Goal: Transaction & Acquisition: Purchase product/service

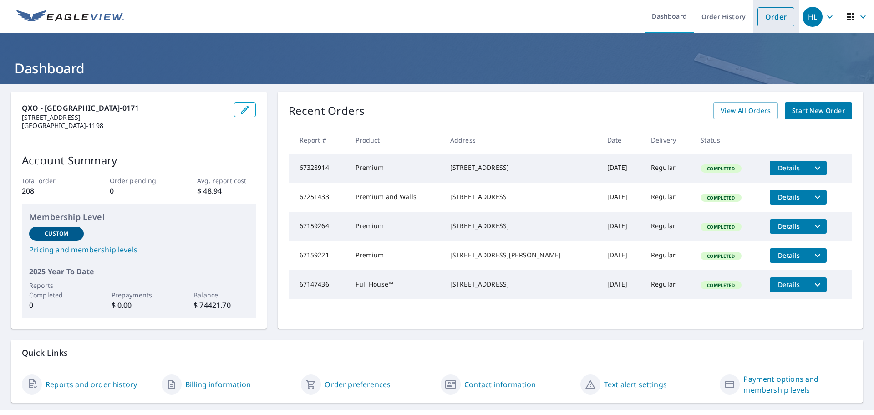
click at [765, 18] on link "Order" at bounding box center [775, 16] width 37 height 19
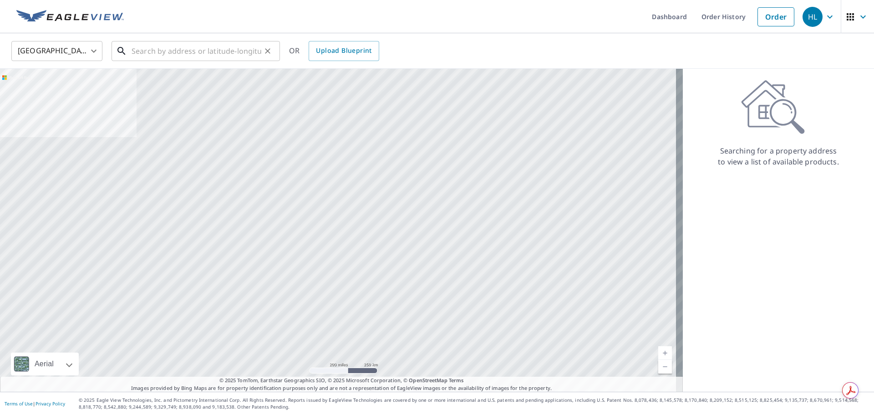
click at [142, 54] on input "text" at bounding box center [196, 50] width 130 height 25
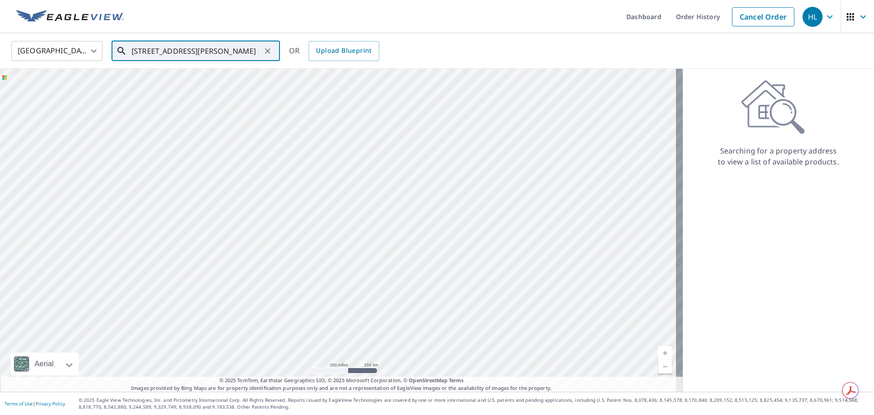
click at [144, 51] on input "[STREET_ADDRESS][PERSON_NAME]" at bounding box center [196, 50] width 130 height 25
click at [148, 52] on input "[STREET_ADDRESS][PERSON_NAME]" at bounding box center [196, 50] width 130 height 25
click at [137, 93] on li "[STREET_ADDRESS][PERSON_NAME]" at bounding box center [195, 81] width 168 height 31
type input "[STREET_ADDRESS][PERSON_NAME]"
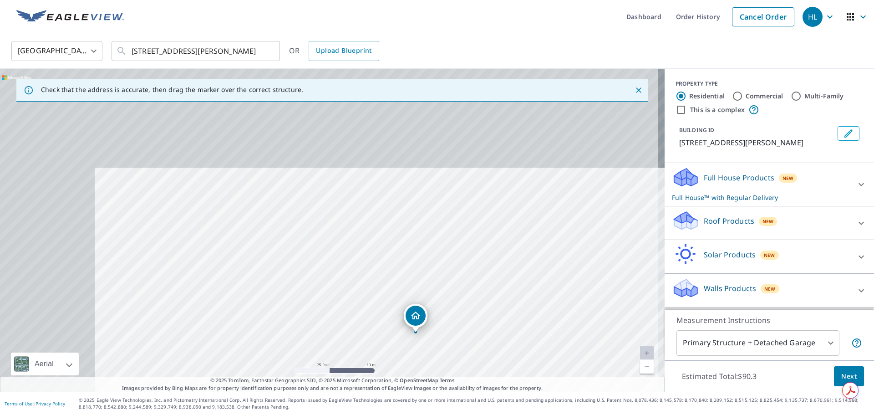
drag, startPoint x: 341, startPoint y: 246, endPoint x: 779, endPoint y: 428, distance: 474.5
click at [779, 414] on html "HL HL Dashboard Order History Cancel Order HL [GEOGRAPHIC_DATA] [GEOGRAPHIC_DAT…" at bounding box center [437, 207] width 874 height 415
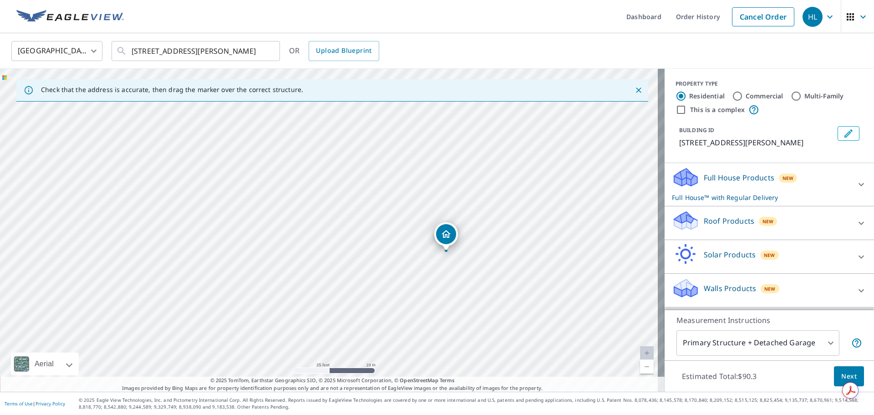
drag, startPoint x: 494, startPoint y: 283, endPoint x: 416, endPoint y: 252, distance: 83.9
click at [416, 252] on div "[STREET_ADDRESS][PERSON_NAME]" at bounding box center [332, 230] width 664 height 323
click at [426, 277] on div "[STREET_ADDRESS][PERSON_NAME]" at bounding box center [332, 230] width 664 height 323
click at [731, 226] on p "Roof Products" at bounding box center [728, 220] width 51 height 11
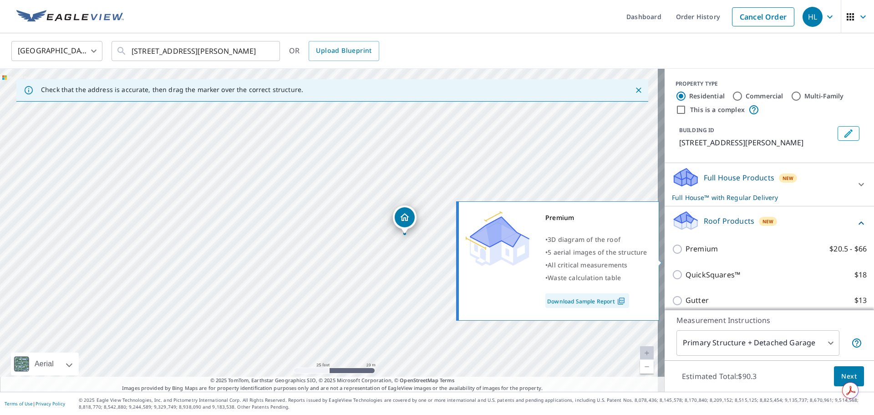
click at [672, 254] on input "Premium $20.5 - $66" at bounding box center [679, 248] width 14 height 11
checkbox input "true"
checkbox input "false"
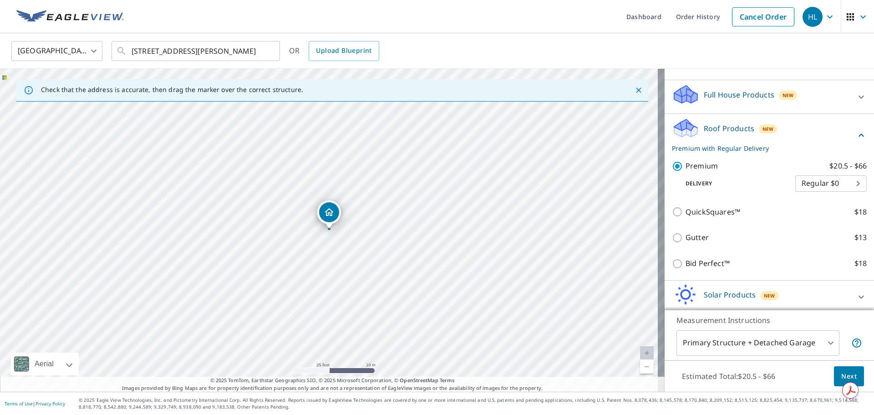
scroll to position [91, 0]
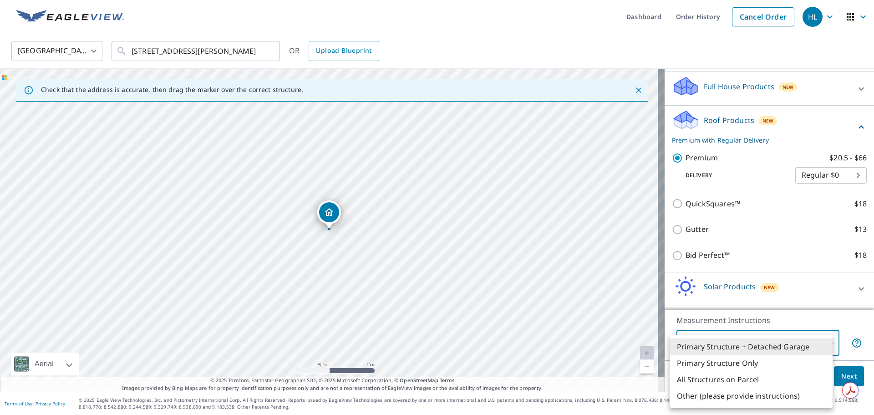
click at [794, 344] on body "HL HL Dashboard Order History Cancel Order HL [GEOGRAPHIC_DATA] [GEOGRAPHIC_DAT…" at bounding box center [437, 207] width 874 height 415
click at [733, 362] on li "Primary Structure Only" at bounding box center [750, 362] width 163 height 16
type input "2"
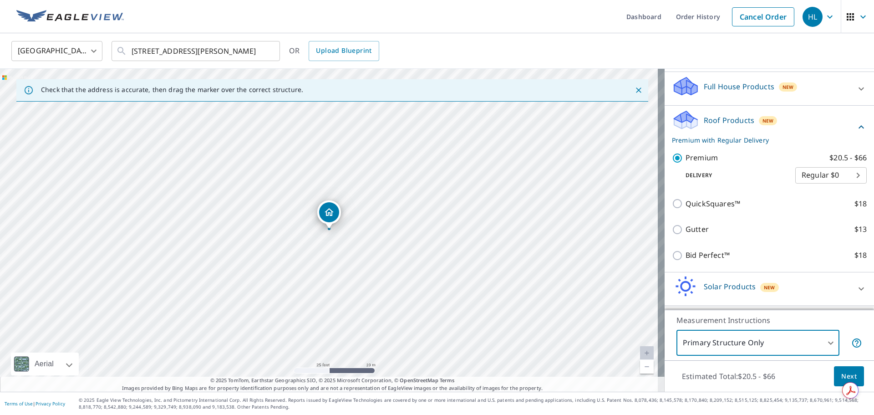
click at [834, 373] on button "Next" at bounding box center [849, 376] width 30 height 20
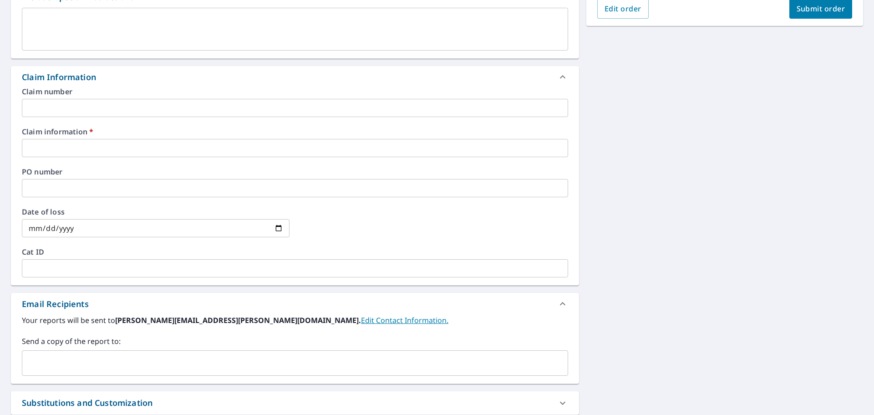
scroll to position [273, 0]
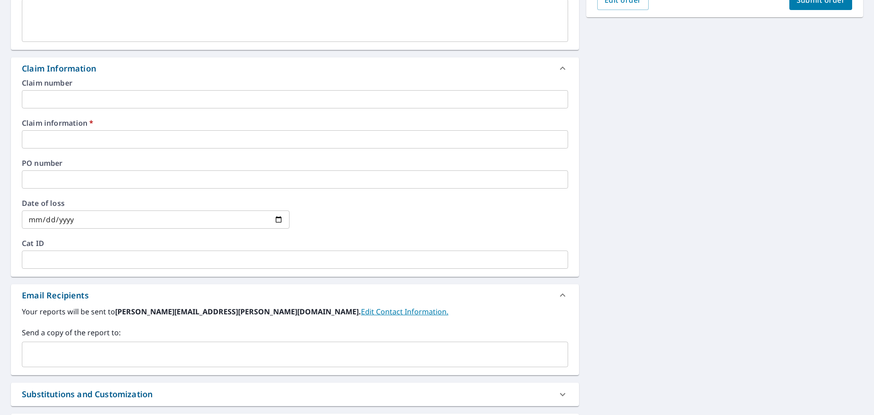
click at [127, 99] on input "text" at bounding box center [295, 99] width 546 height 18
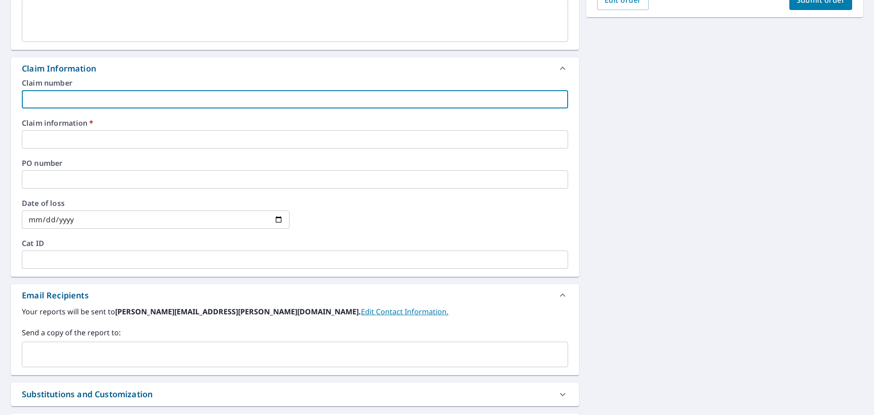
type input "W"
checkbox input "true"
type input "WA"
checkbox input "true"
type input "WAY"
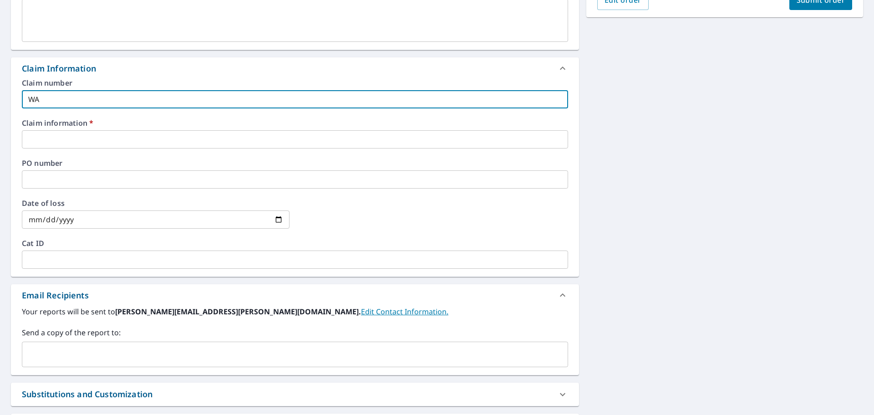
checkbox input "true"
type input "WAYL"
checkbox input "true"
type input "WAYLO"
checkbox input "true"
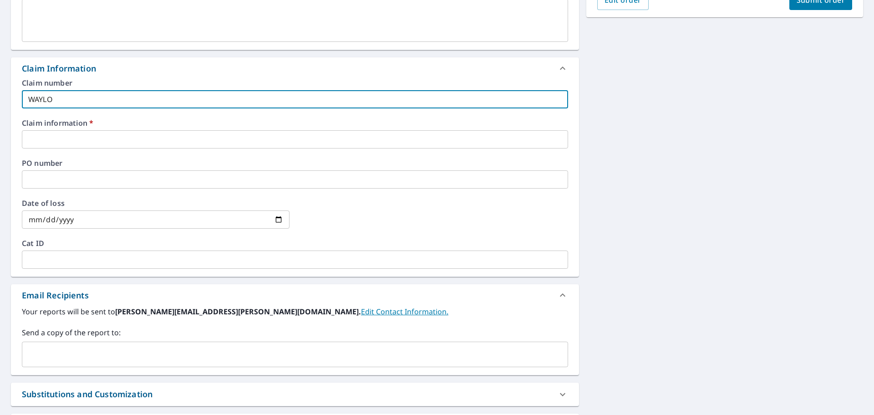
type input "[PERSON_NAME]"
checkbox input "true"
type input "[PERSON_NAME]"
checkbox input "true"
type input "[PERSON_NAME]"
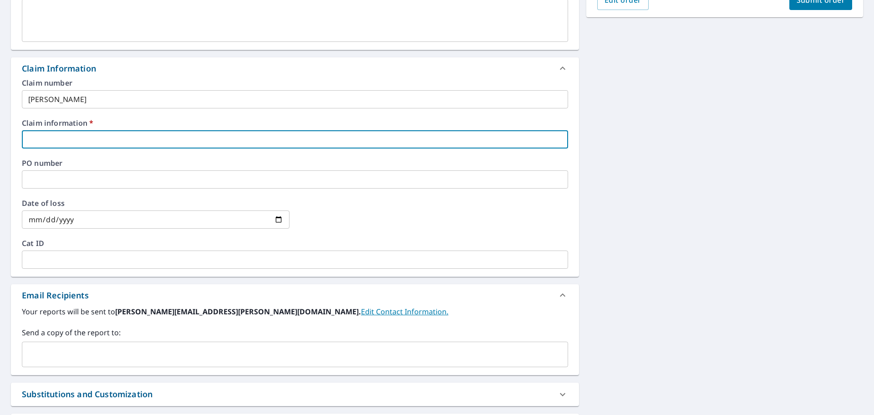
type input "W"
checkbox input "true"
type input "WA"
checkbox input "true"
type input "WAY"
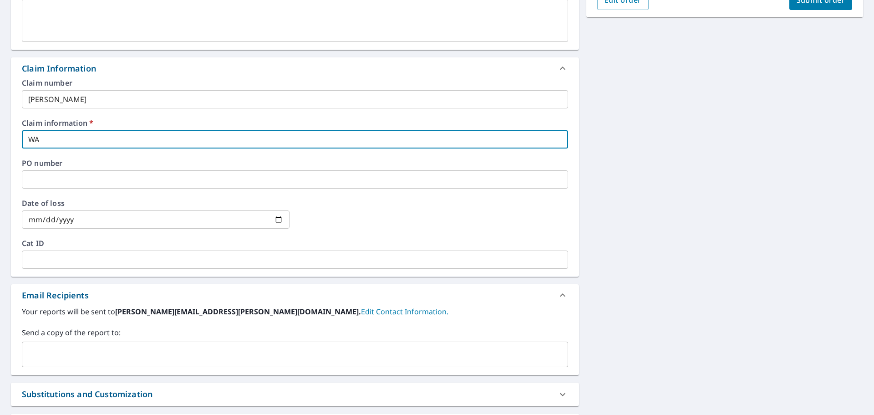
checkbox input "true"
type input "WAYL"
checkbox input "true"
type input "WAYLO"
checkbox input "true"
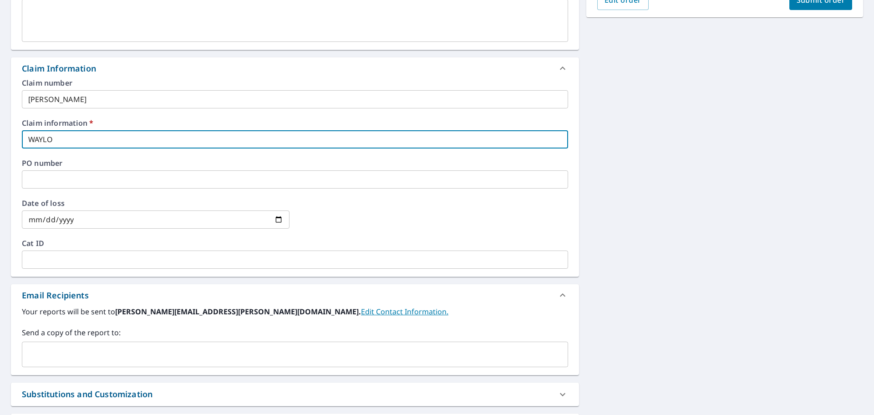
type input "[PERSON_NAME]"
checkbox input "true"
type input "[PERSON_NAME]"
checkbox input "true"
type input "[PERSON_NAME]"
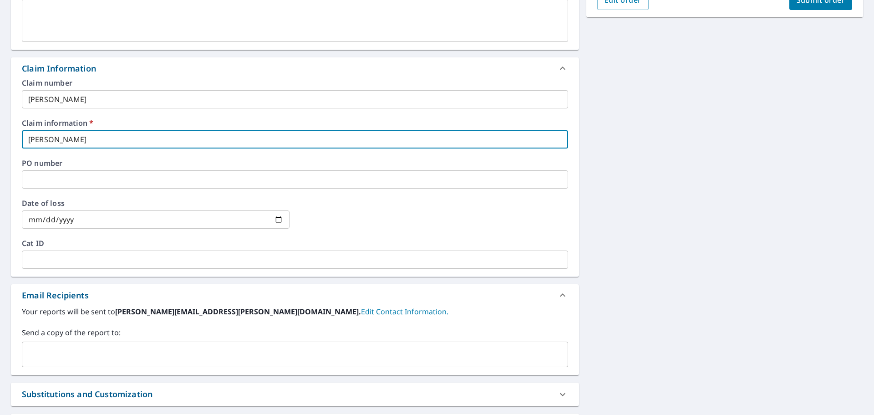
click at [61, 358] on input "text" at bounding box center [288, 353] width 524 height 17
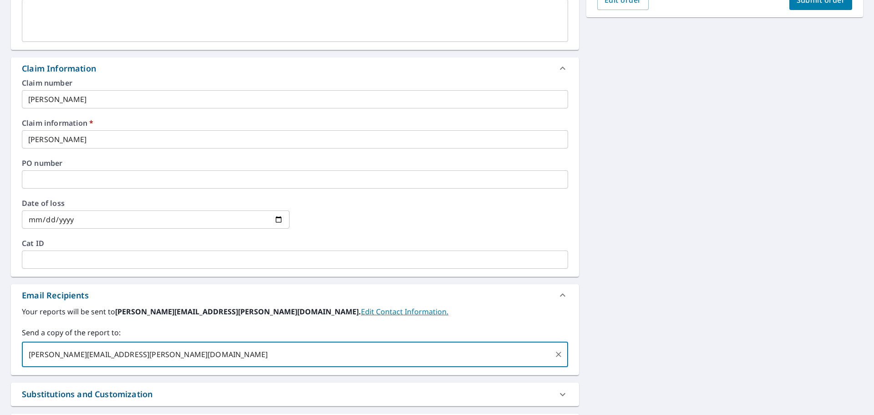
type input "[PERSON_NAME][EMAIL_ADDRESS][PERSON_NAME][DOMAIN_NAME]"
click at [810, 3] on span "Submit order" at bounding box center [820, 0] width 49 height 10
checkbox input "true"
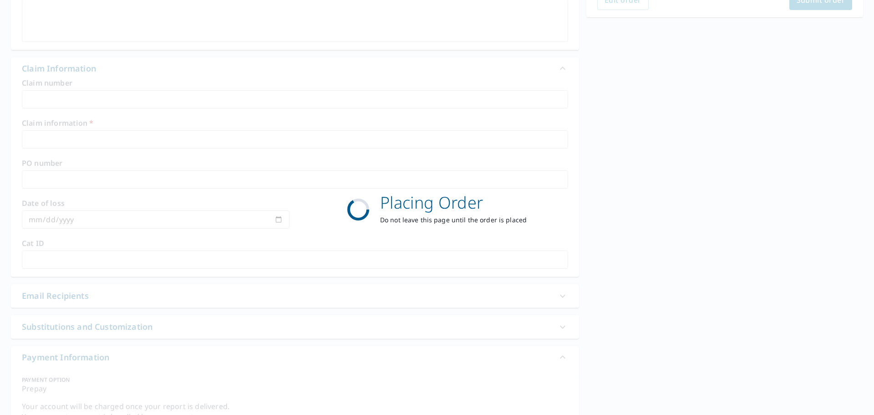
scroll to position [121, 0]
